Goal: Task Accomplishment & Management: Manage account settings

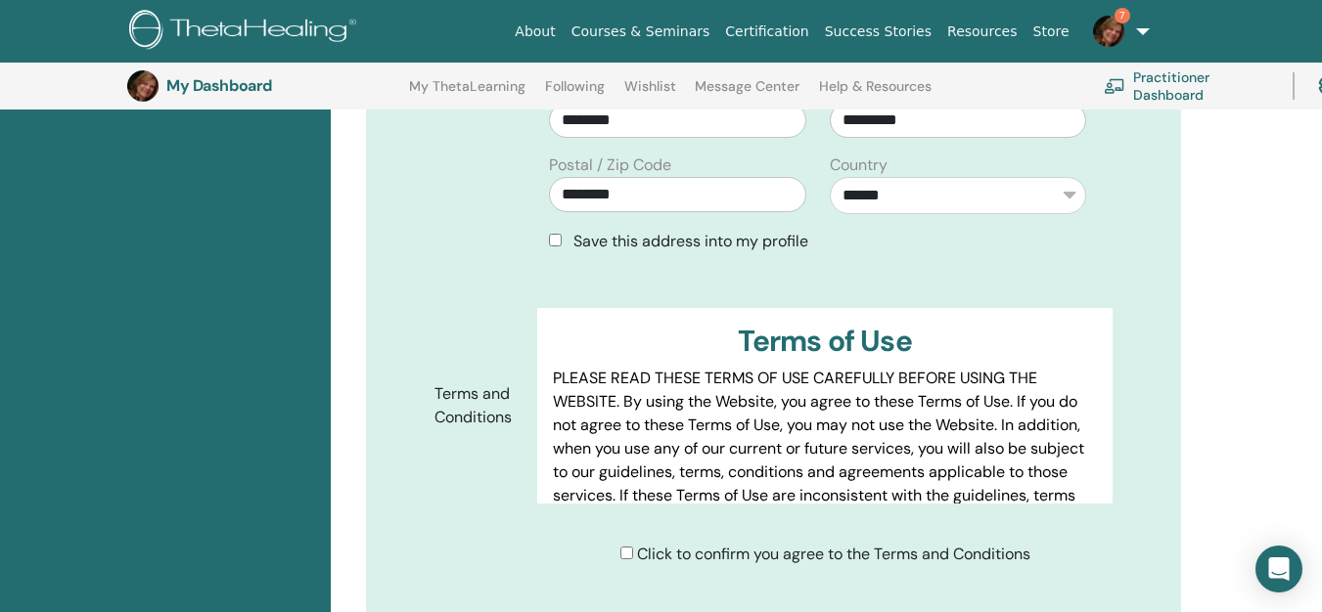
scroll to position [927, 0]
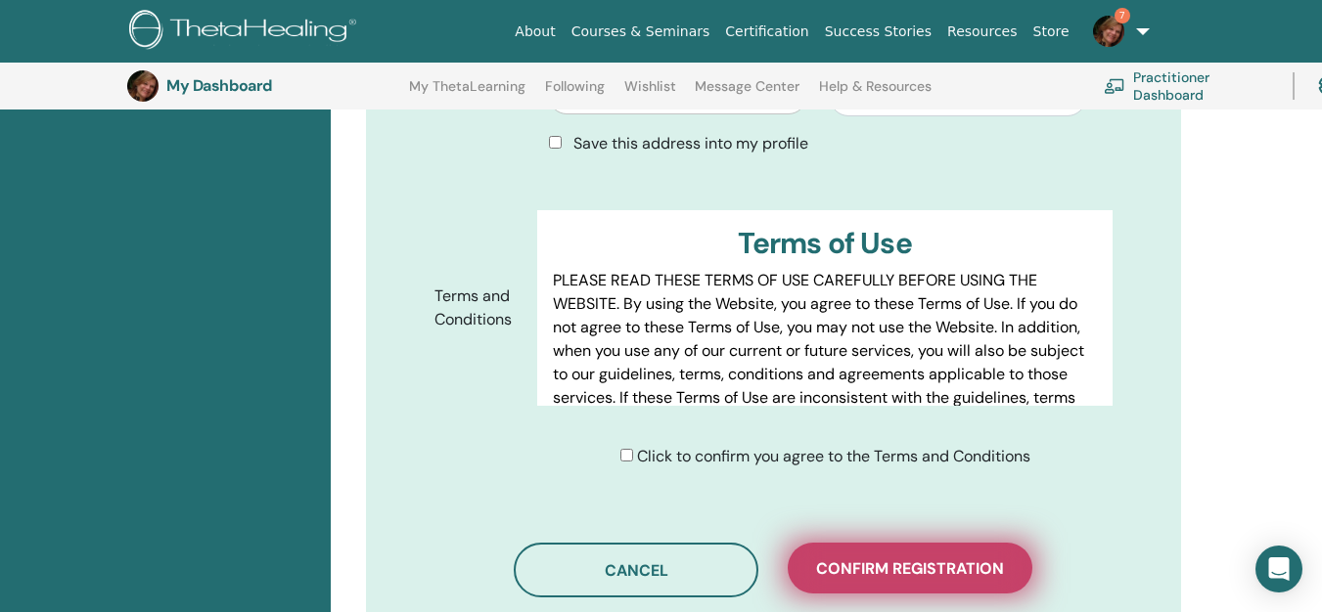
click at [893, 558] on button "Confirm registration" at bounding box center [910, 568] width 245 height 51
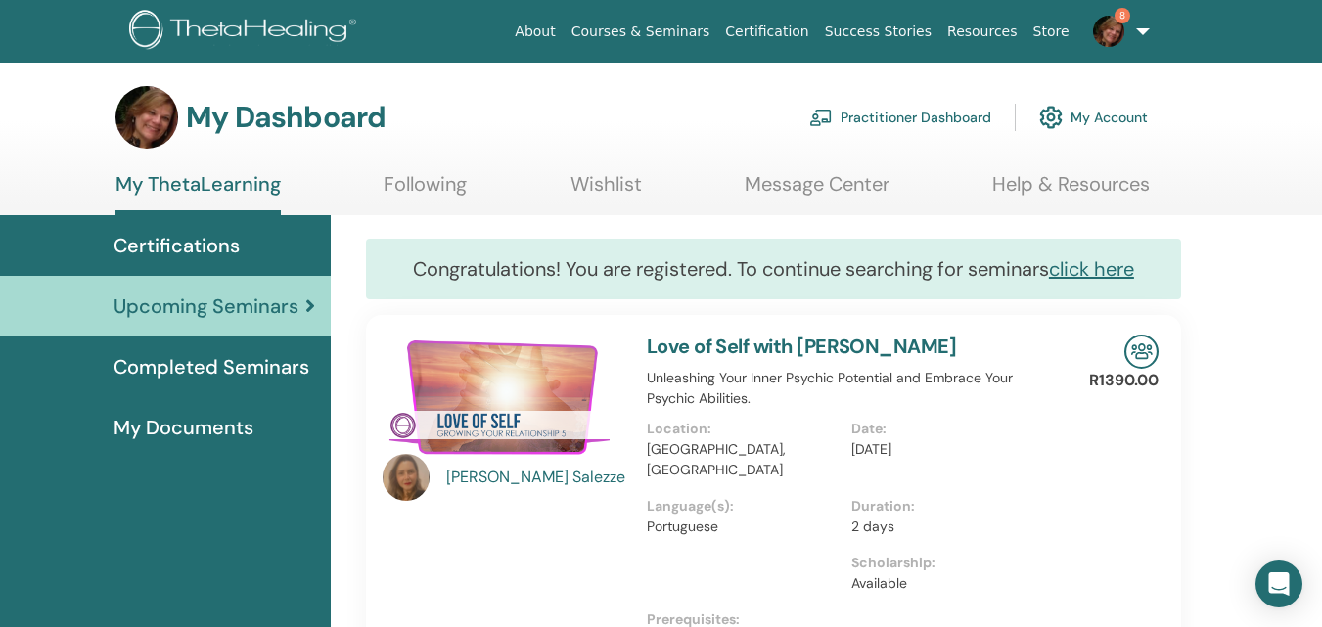
click at [1116, 14] on span "8" at bounding box center [1122, 16] width 16 height 16
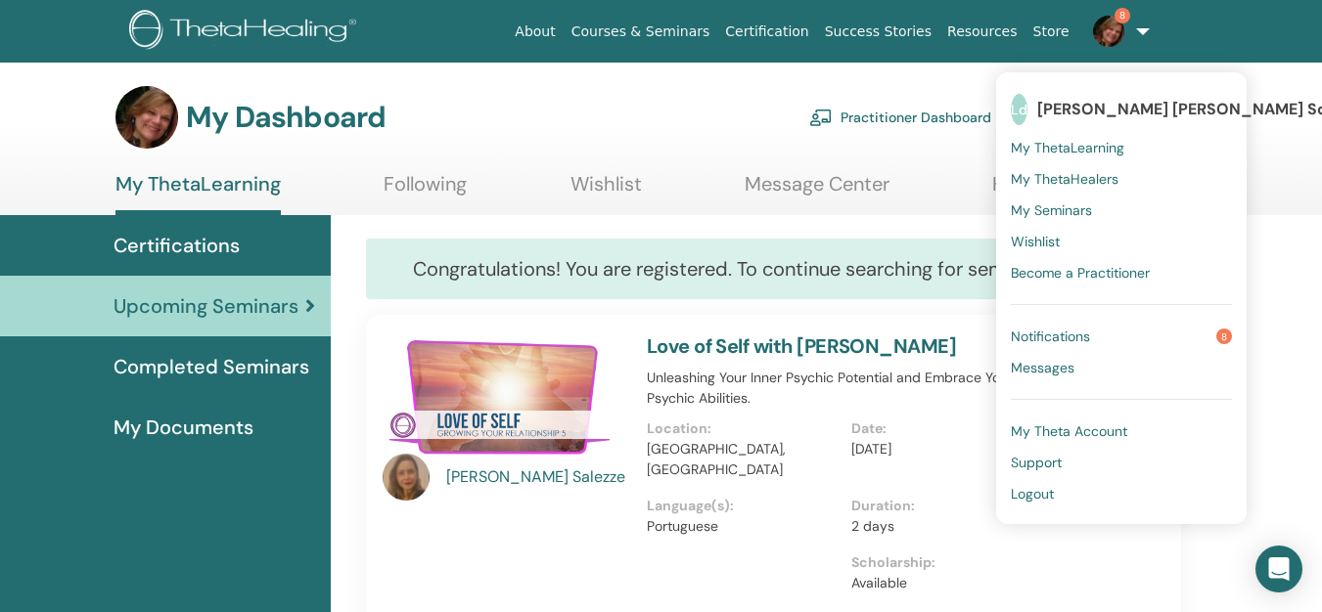
click at [1078, 338] on span "Notifications" at bounding box center [1050, 337] width 79 height 18
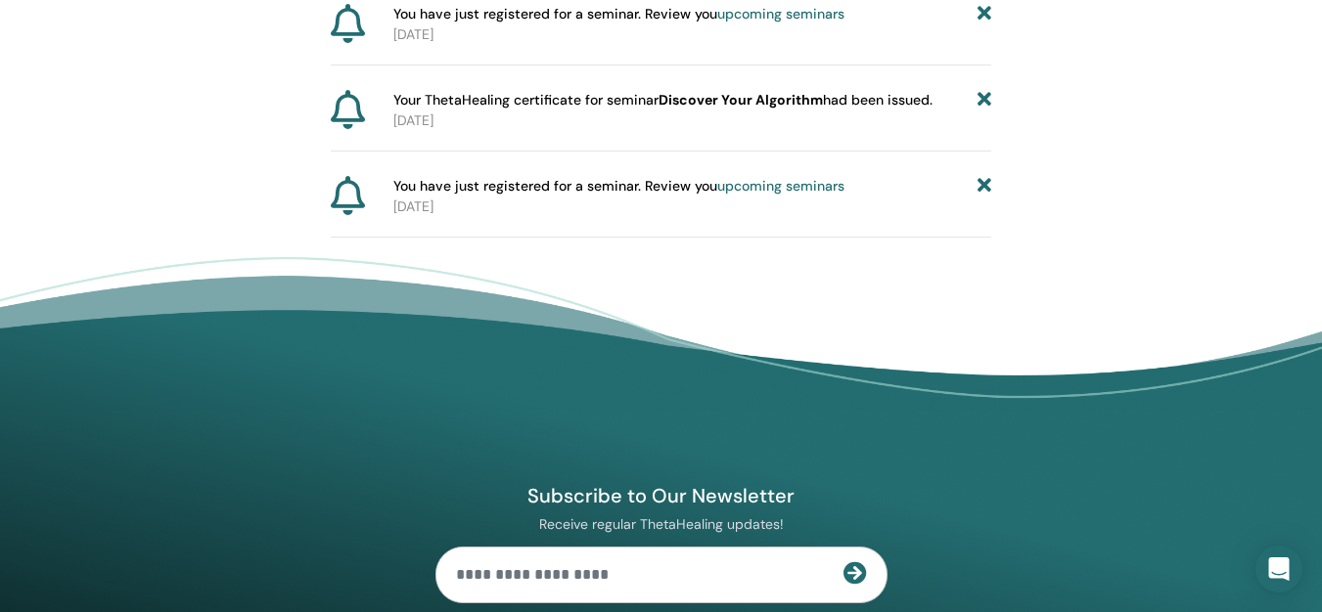
scroll to position [1417, 0]
